Goal: Transaction & Acquisition: Purchase product/service

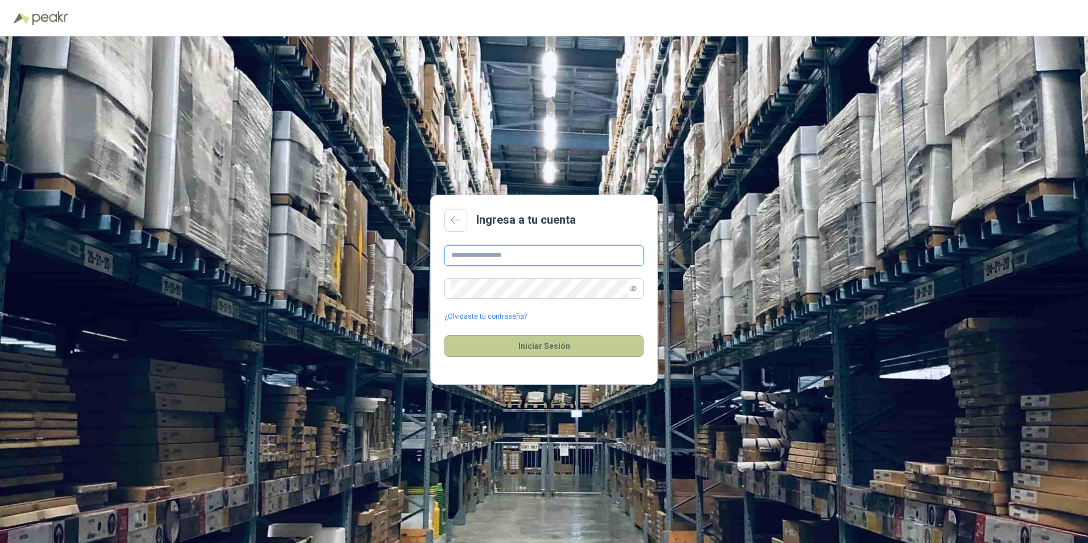
type input "**********"
click at [576, 351] on button "Iniciar Sesión" at bounding box center [544, 346] width 199 height 22
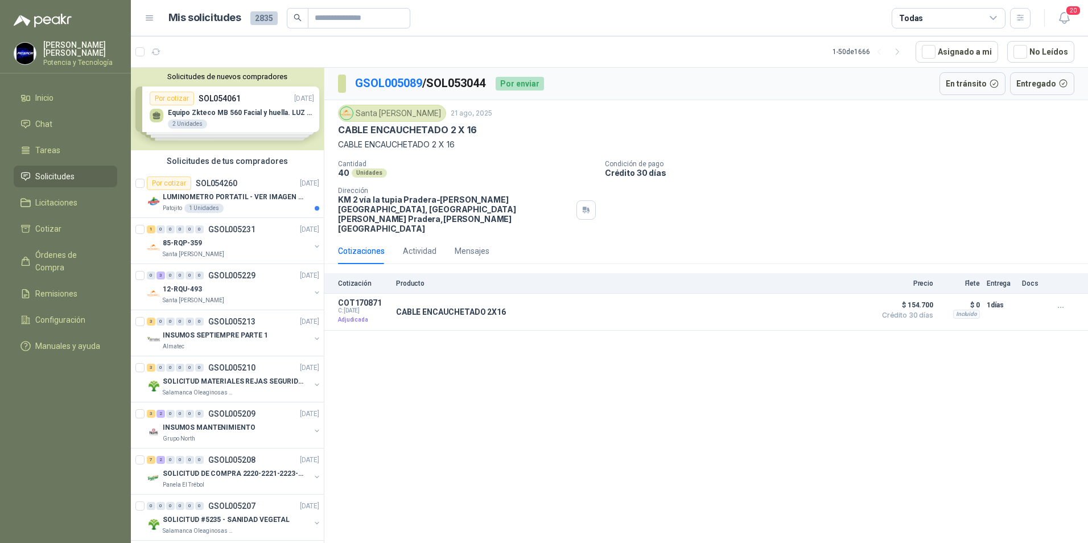
click at [261, 19] on span "2835" at bounding box center [263, 18] width 27 height 14
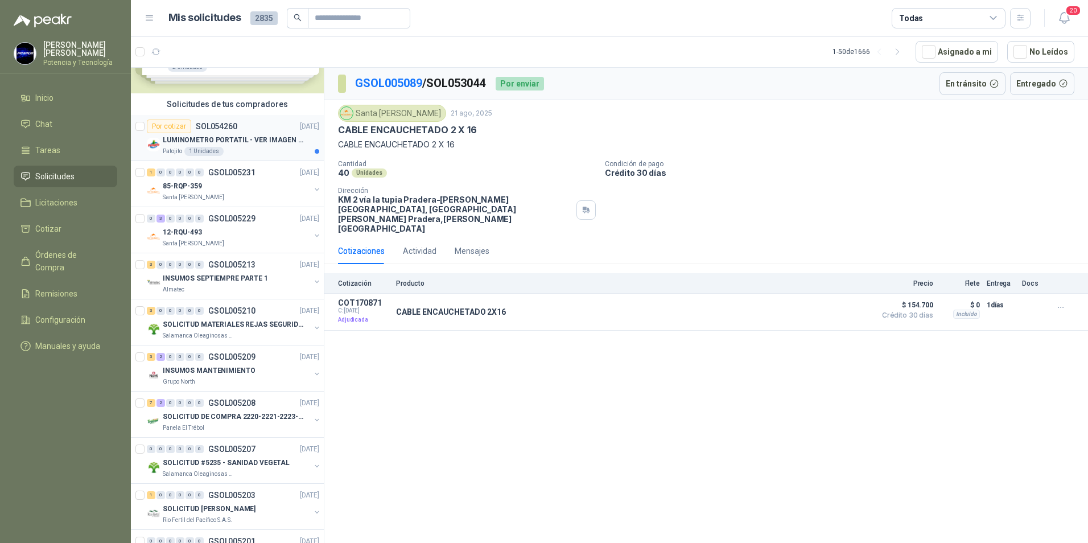
click at [252, 150] on div "Patojito 1 Unidades" at bounding box center [241, 151] width 157 height 9
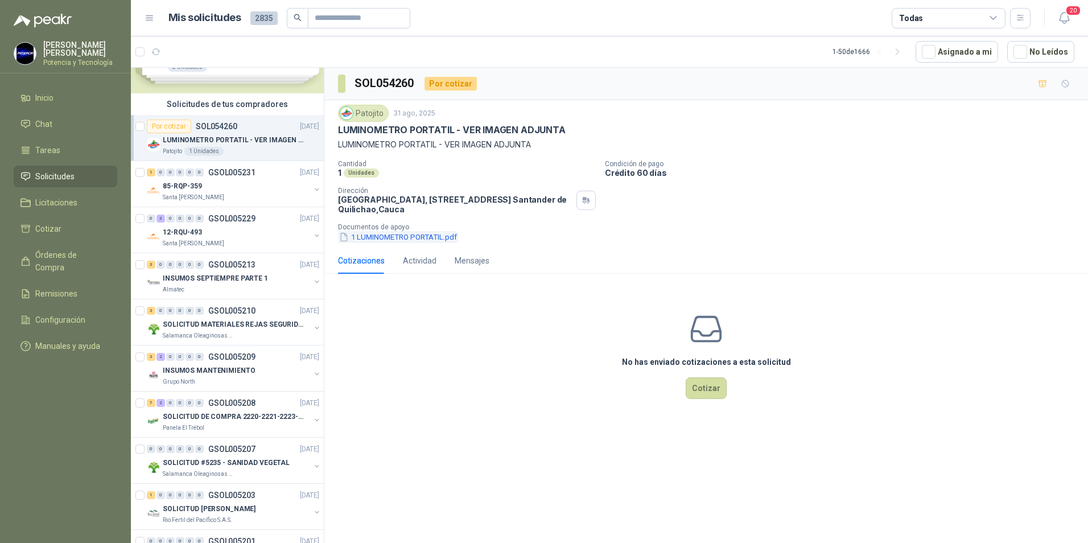
click at [416, 234] on button "1 LUMINOMETRO PORTATIL.pdf" at bounding box center [398, 237] width 120 height 12
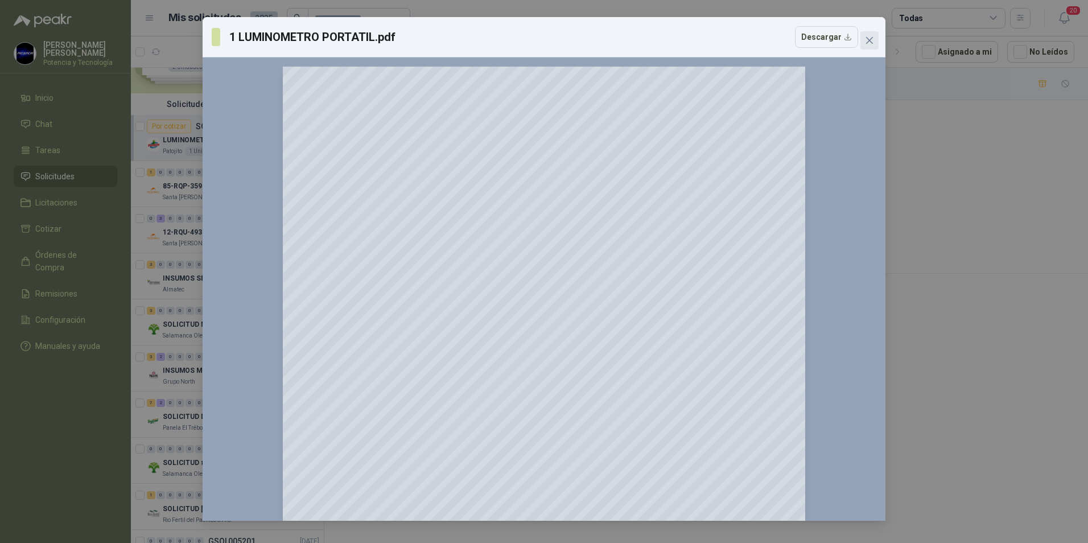
click at [872, 40] on icon "close" at bounding box center [869, 40] width 9 height 9
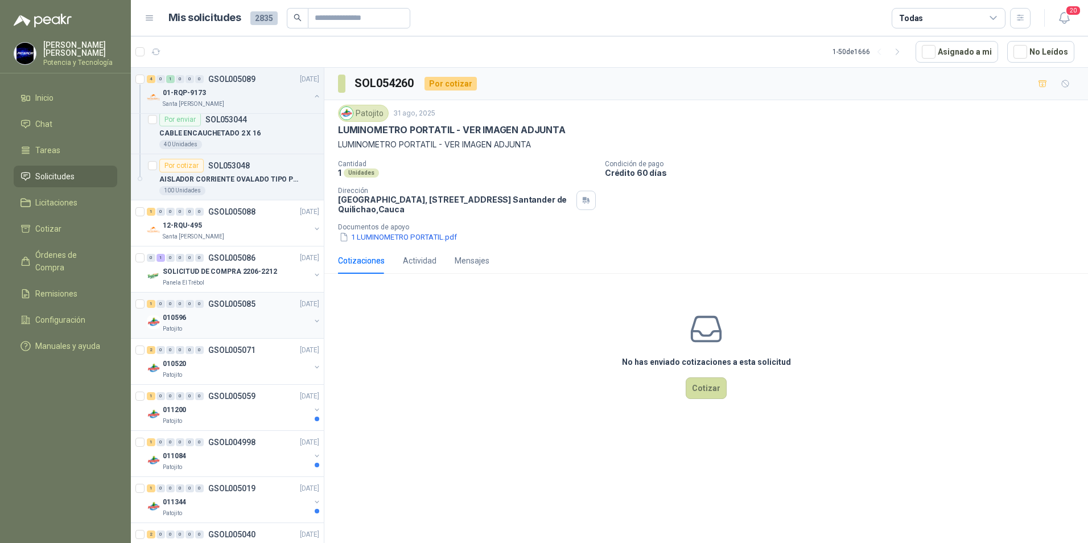
scroll to position [2324, 0]
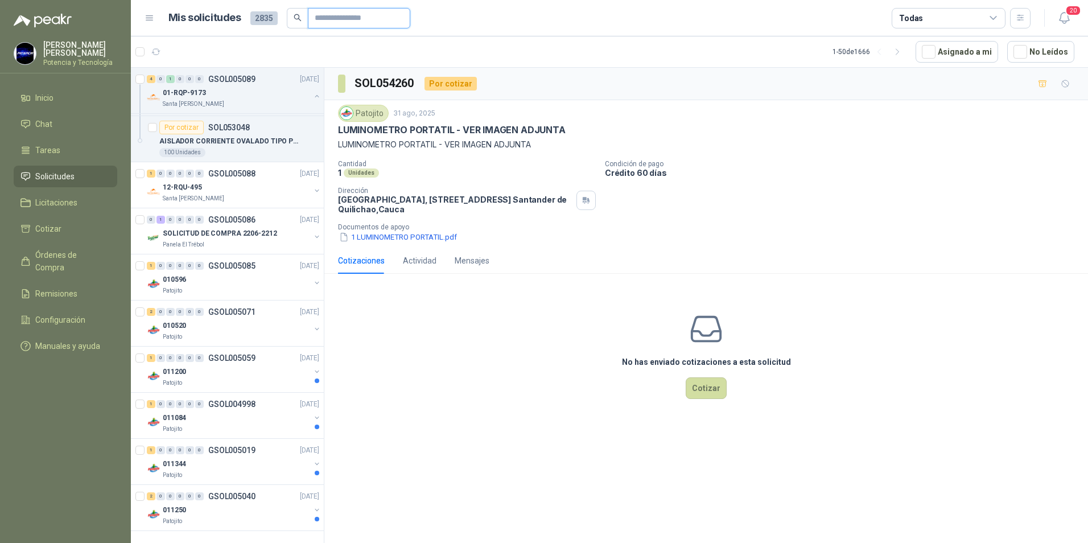
click at [352, 19] on input "text" at bounding box center [355, 18] width 80 height 19
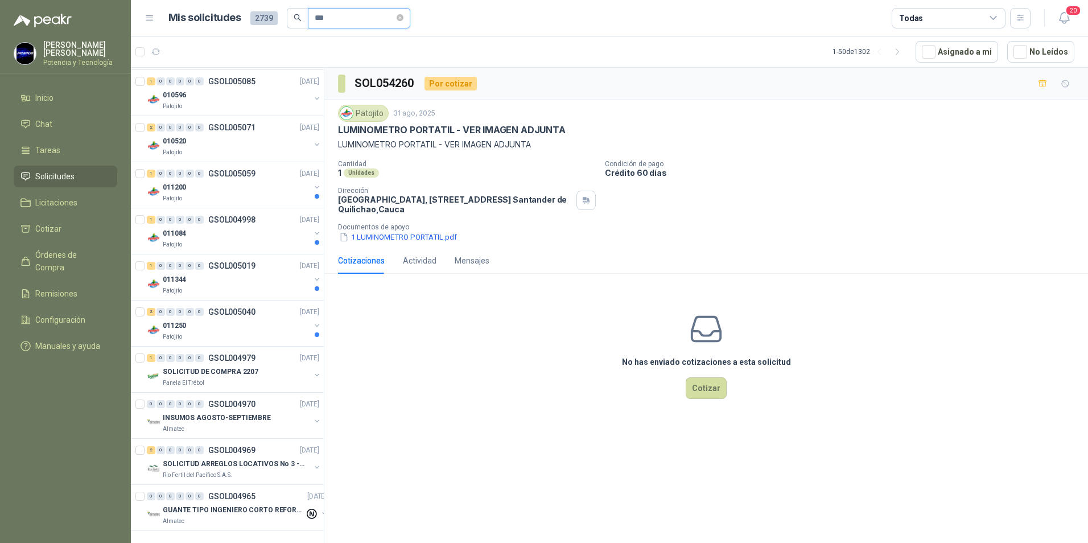
scroll to position [2139, 0]
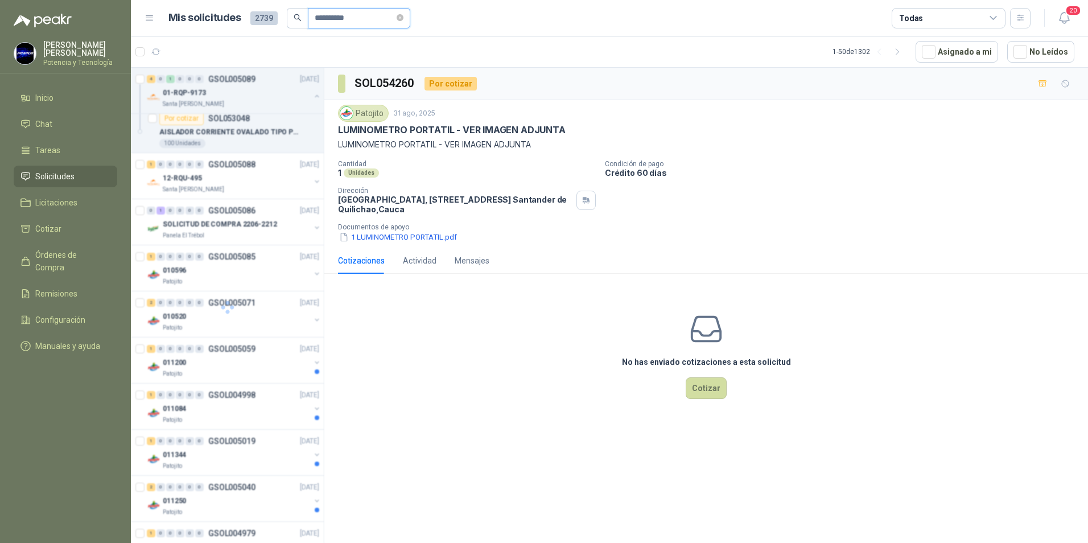
type input "**********"
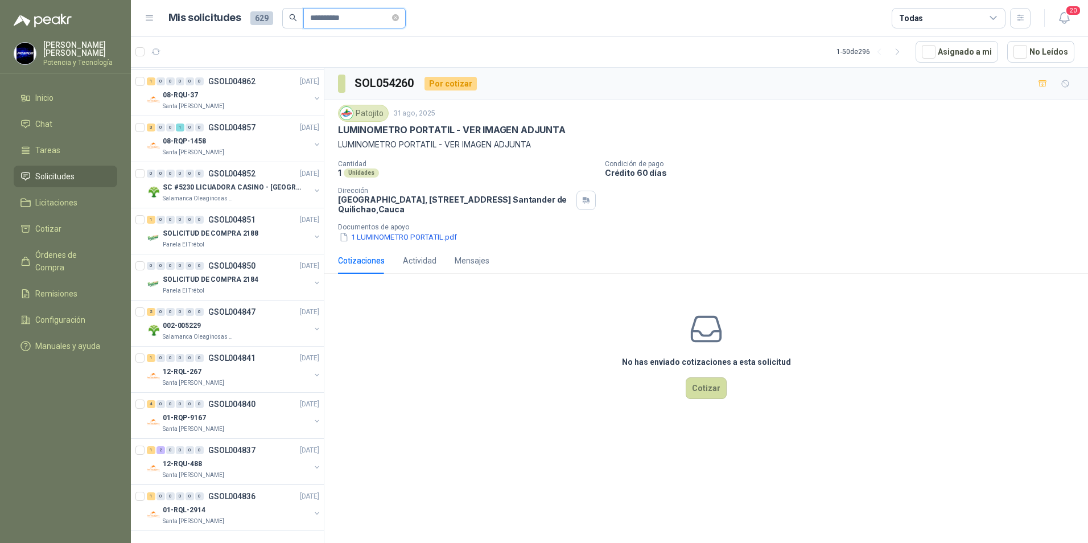
scroll to position [0, 0]
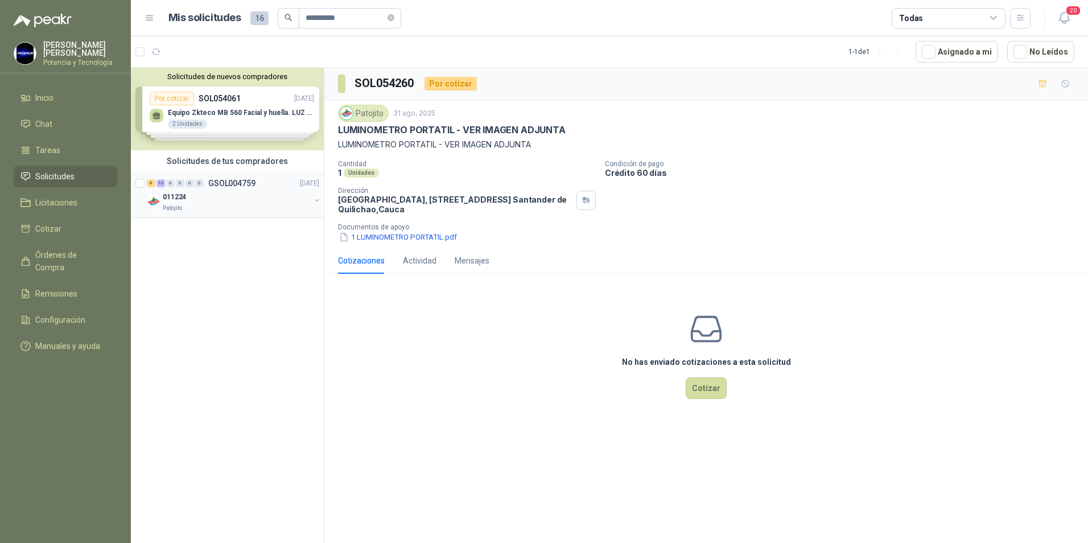
click at [228, 201] on div "011224" at bounding box center [236, 197] width 147 height 14
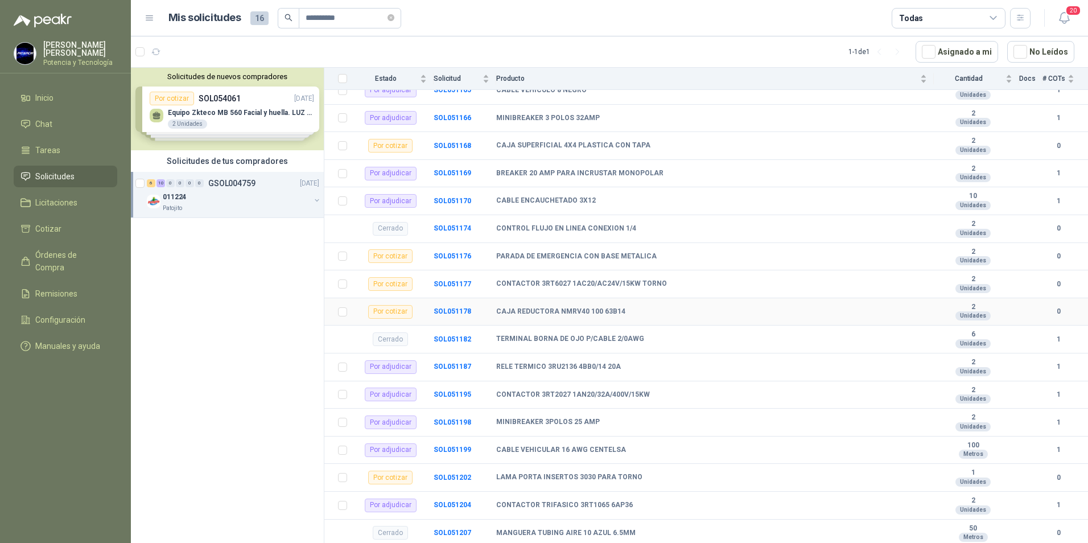
scroll to position [55, 0]
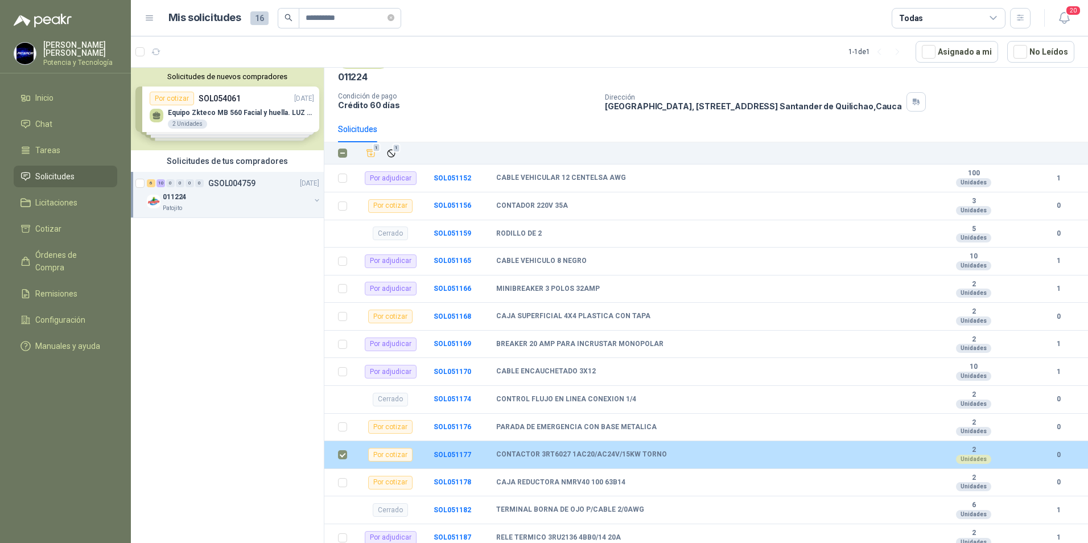
click at [825, 454] on div "CONTACTOR 3RT6027 1AC20/AC24V/15KW TORNO" at bounding box center [711, 454] width 431 height 9
click at [396, 458] on div "Por cotizar" at bounding box center [390, 455] width 44 height 14
click at [466, 456] on b "SOL051177" at bounding box center [453, 455] width 38 height 8
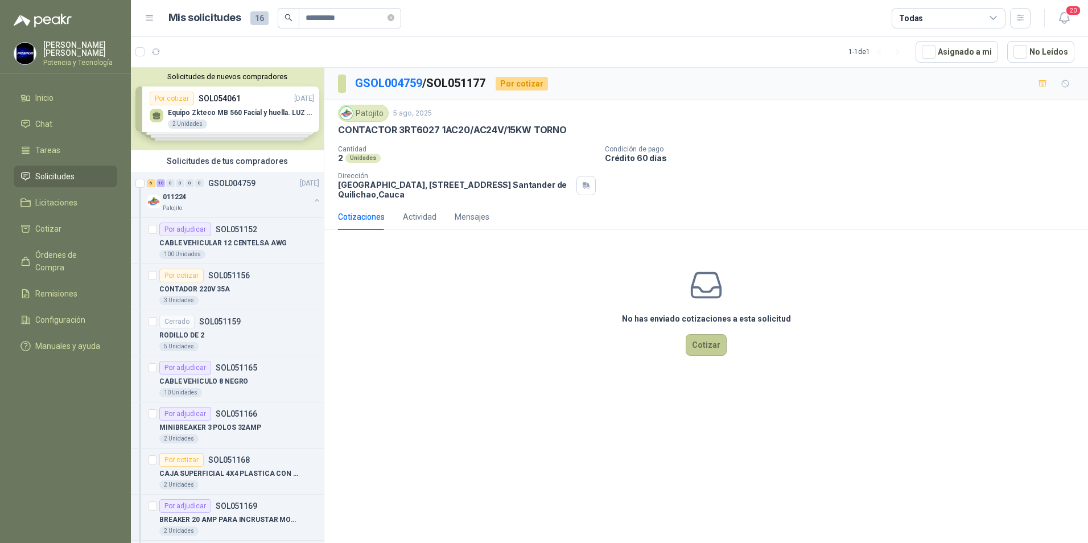
click at [706, 347] on button "Cotizar" at bounding box center [706, 345] width 41 height 22
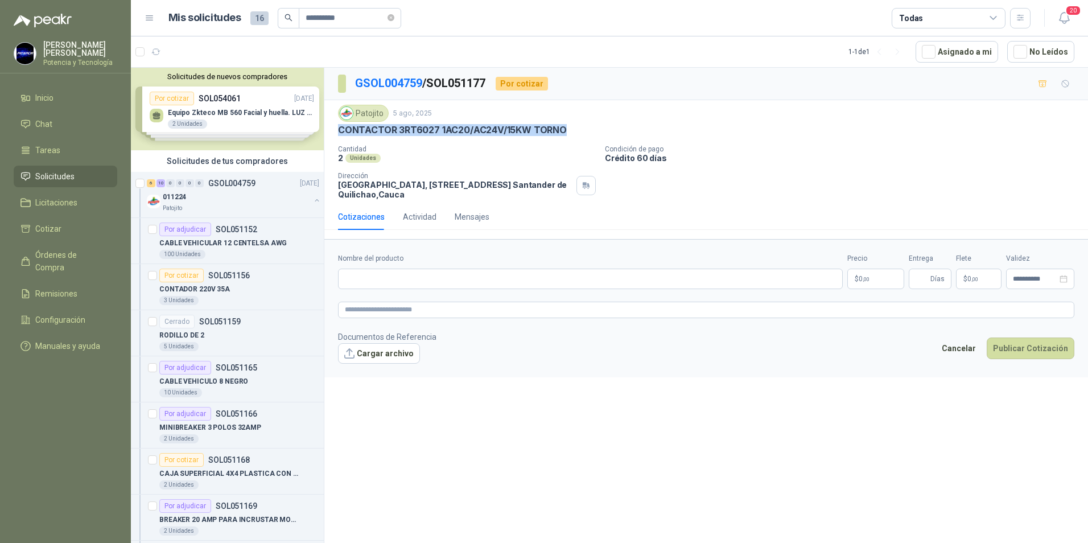
drag, startPoint x: 333, startPoint y: 128, endPoint x: 562, endPoint y: 126, distance: 228.8
click at [562, 126] on div "Patojito [DATE] CONTACTOR 3RT6027 1AC20/AC24V/15KW TORNO Cantidad 2 Unidades Co…" at bounding box center [706, 152] width 764 height 104
copy p "CONTACTOR 3RT6027 1AC20/AC24V/15KW TORNO"
